Goal: Find specific fact: Find specific fact

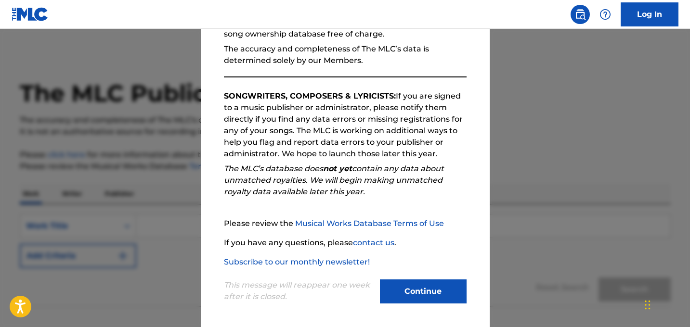
click at [408, 296] on button "Continue" at bounding box center [423, 292] width 87 height 24
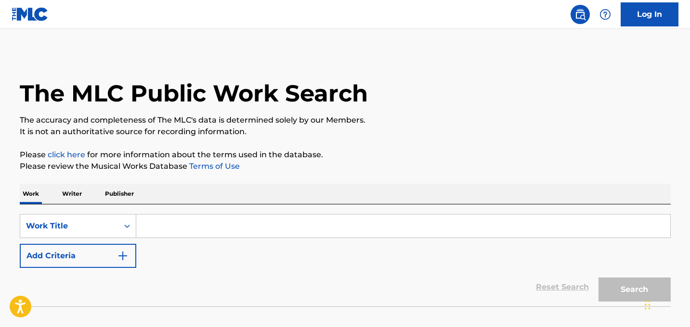
scroll to position [28, 0]
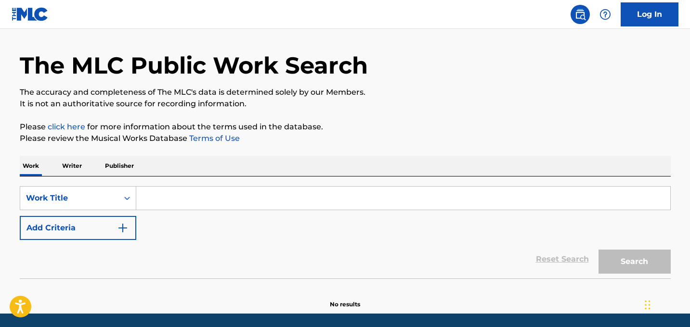
click at [227, 200] on input "Search Form" at bounding box center [403, 198] width 534 height 23
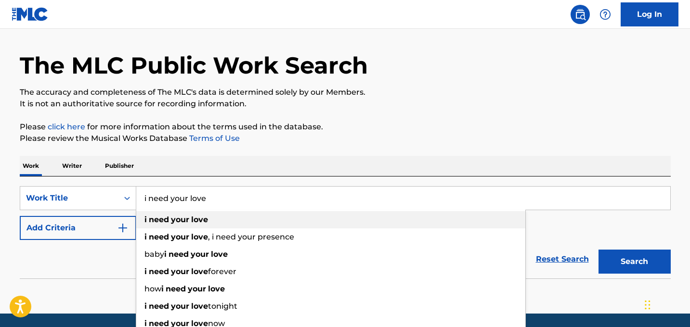
type input "i need your love"
click at [219, 213] on div "i need your love" at bounding box center [330, 219] width 389 height 17
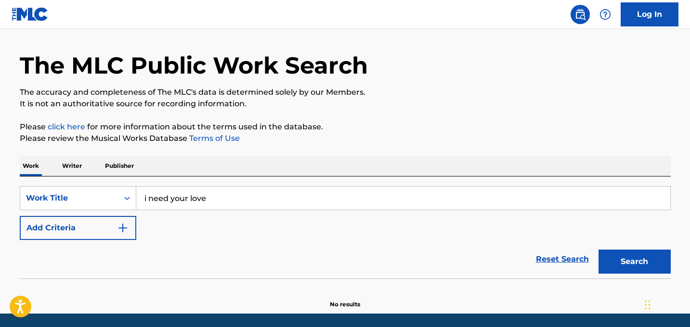
click at [63, 234] on button "Add Criteria" at bounding box center [78, 228] width 116 height 24
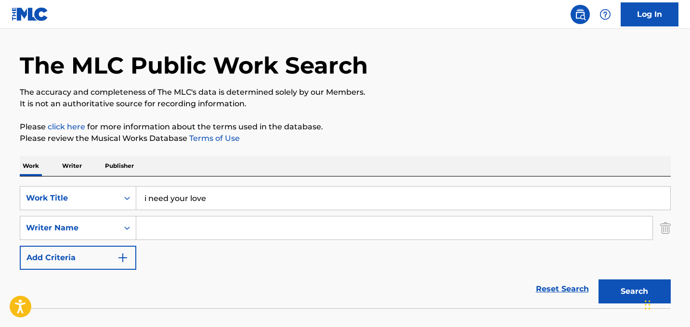
click at [185, 223] on input "Search Form" at bounding box center [394, 228] width 516 height 23
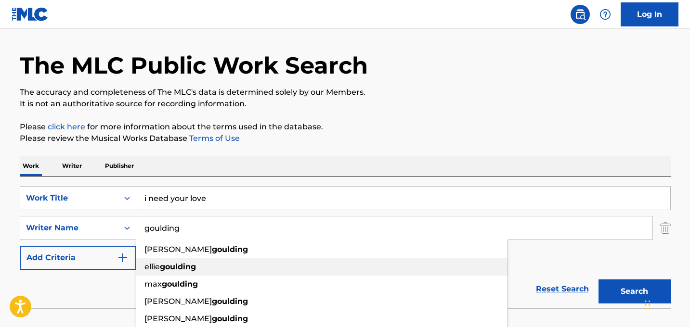
click at [184, 264] on strong "goulding" at bounding box center [178, 266] width 36 height 9
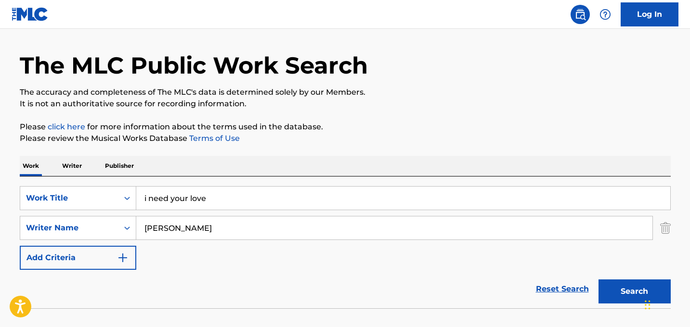
click at [623, 293] on button "Search" at bounding box center [634, 292] width 72 height 24
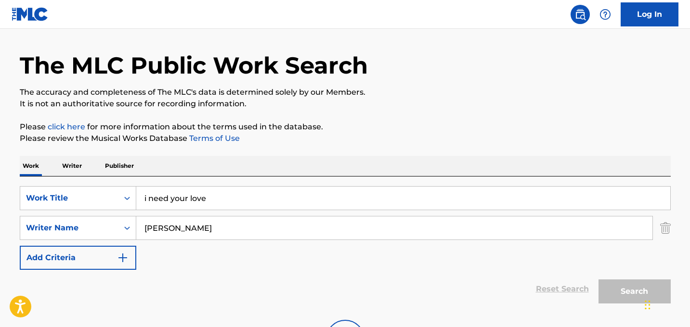
scroll to position [90, 0]
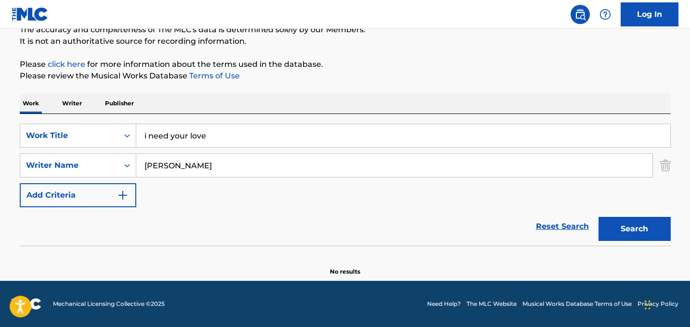
click at [155, 162] on input "[PERSON_NAME]" at bounding box center [394, 165] width 516 height 23
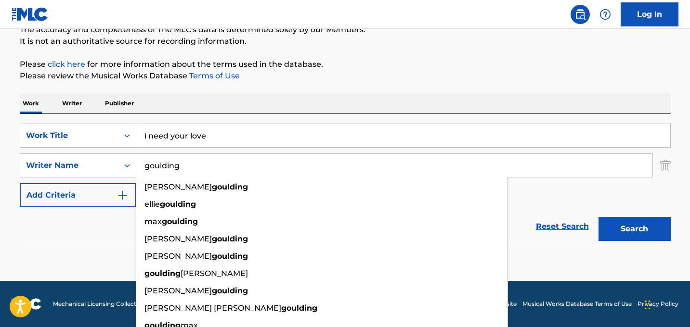
type input "goulding"
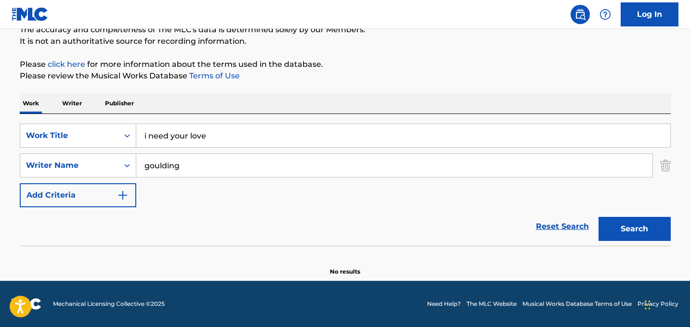
click at [636, 231] on button "Search" at bounding box center [634, 229] width 72 height 24
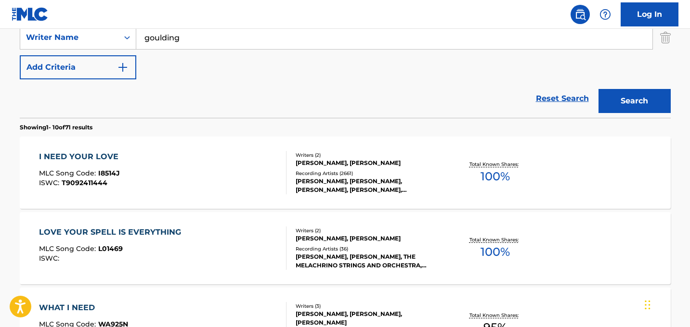
scroll to position [219, 0]
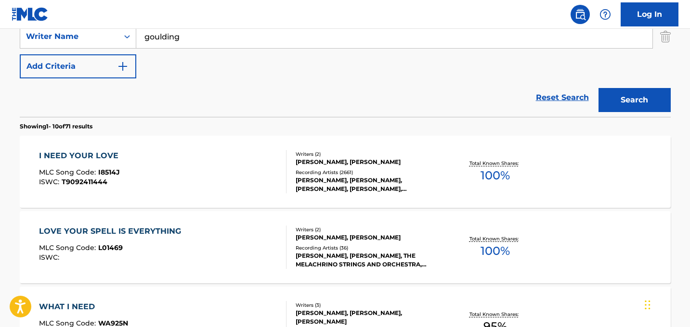
click at [88, 152] on div "I NEED YOUR LOVE" at bounding box center [81, 156] width 84 height 12
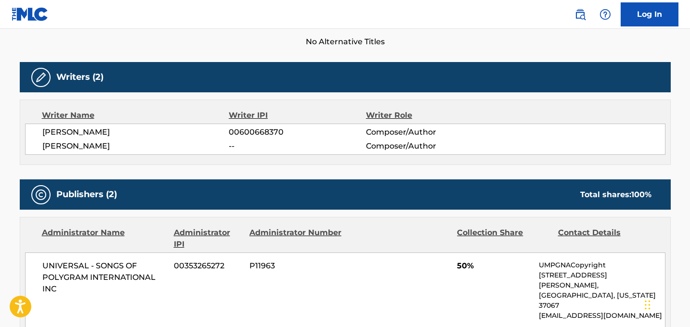
scroll to position [277, 0]
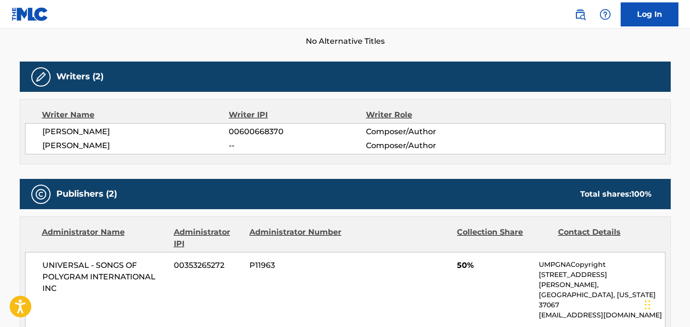
click at [81, 134] on span "[PERSON_NAME]" at bounding box center [135, 132] width 187 height 12
copy div "[PERSON_NAME]"
click at [62, 148] on span "[PERSON_NAME]" at bounding box center [135, 146] width 187 height 12
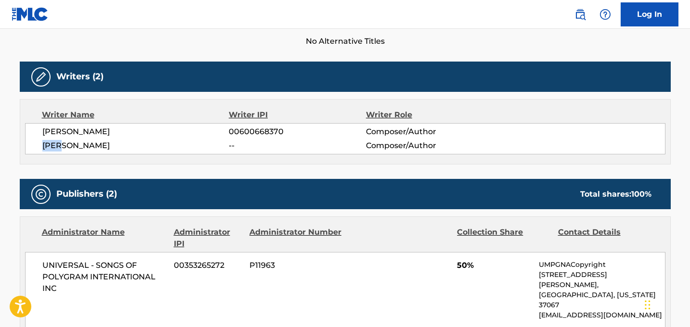
click at [62, 148] on span "[PERSON_NAME]" at bounding box center [135, 146] width 187 height 12
copy div "[PERSON_NAME]"
